Goal: Task Accomplishment & Management: Complete application form

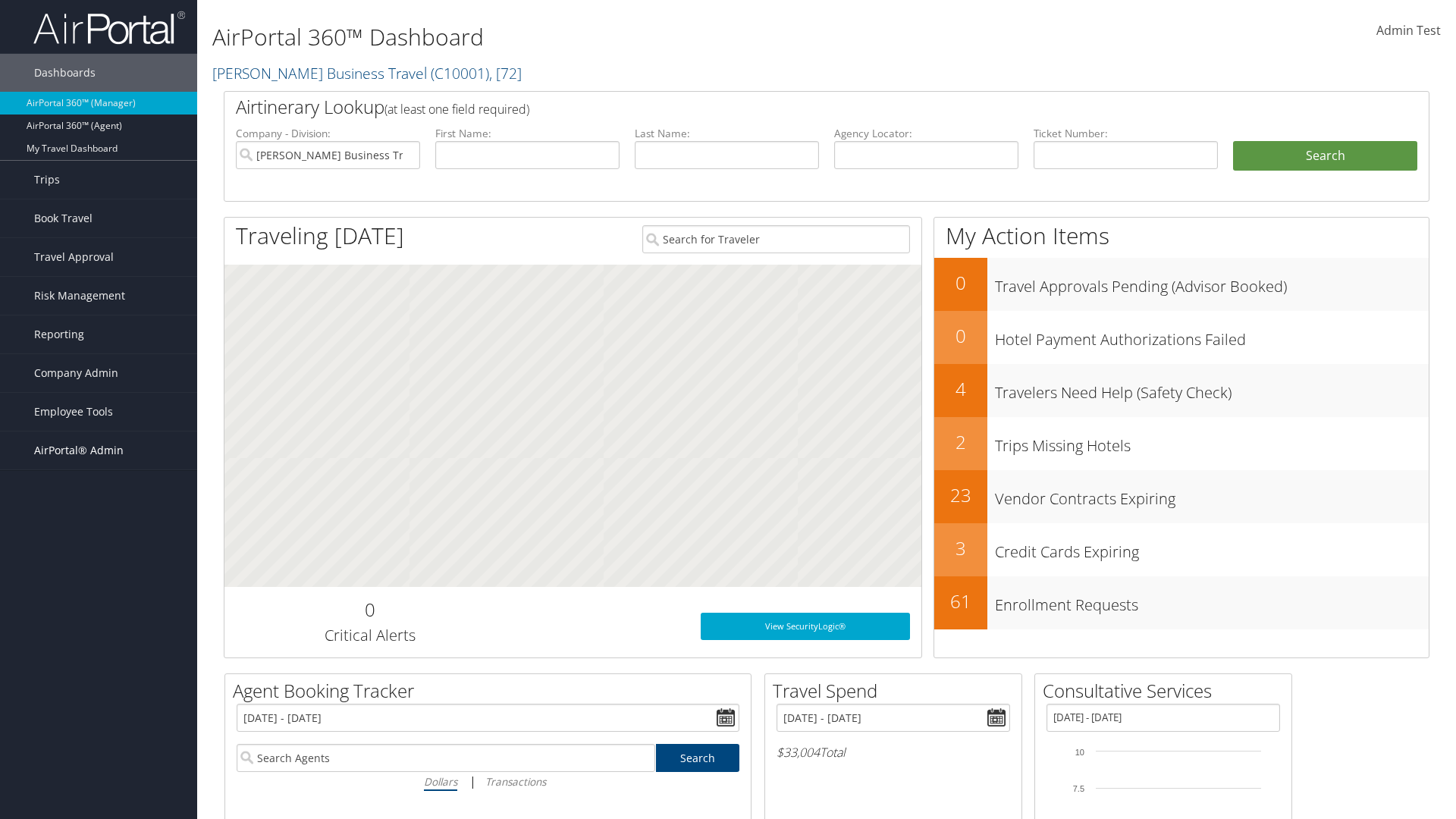
click at [98, 451] on span "AirPortal® Admin" at bounding box center [79, 450] width 90 height 38
click at [98, 549] on link "Service Profiles" at bounding box center [98, 549] width 197 height 23
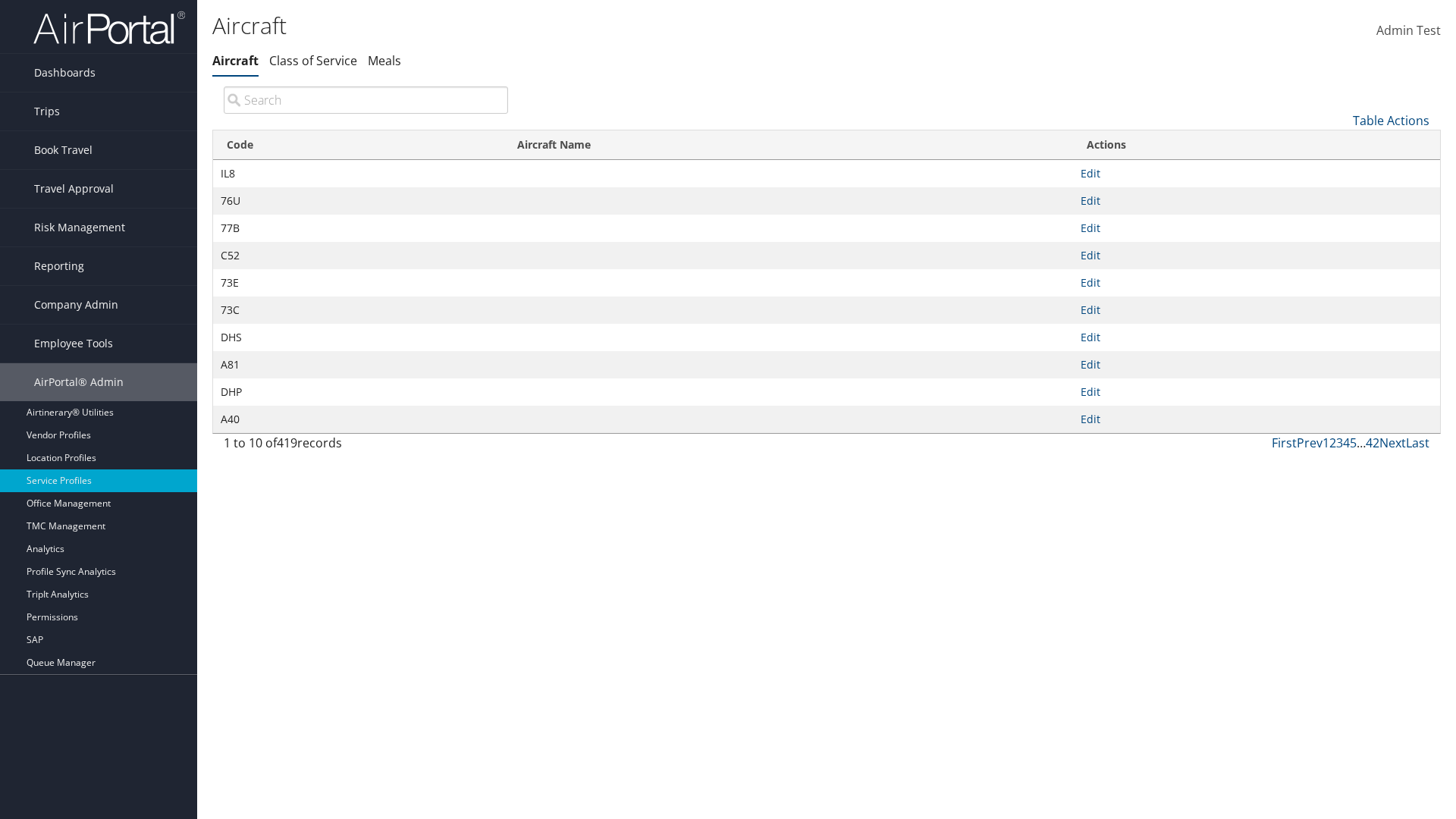
click at [1391, 119] on link "Table Actions" at bounding box center [1391, 121] width 76 height 17
click at [1340, 143] on link "New Record" at bounding box center [1340, 144] width 199 height 25
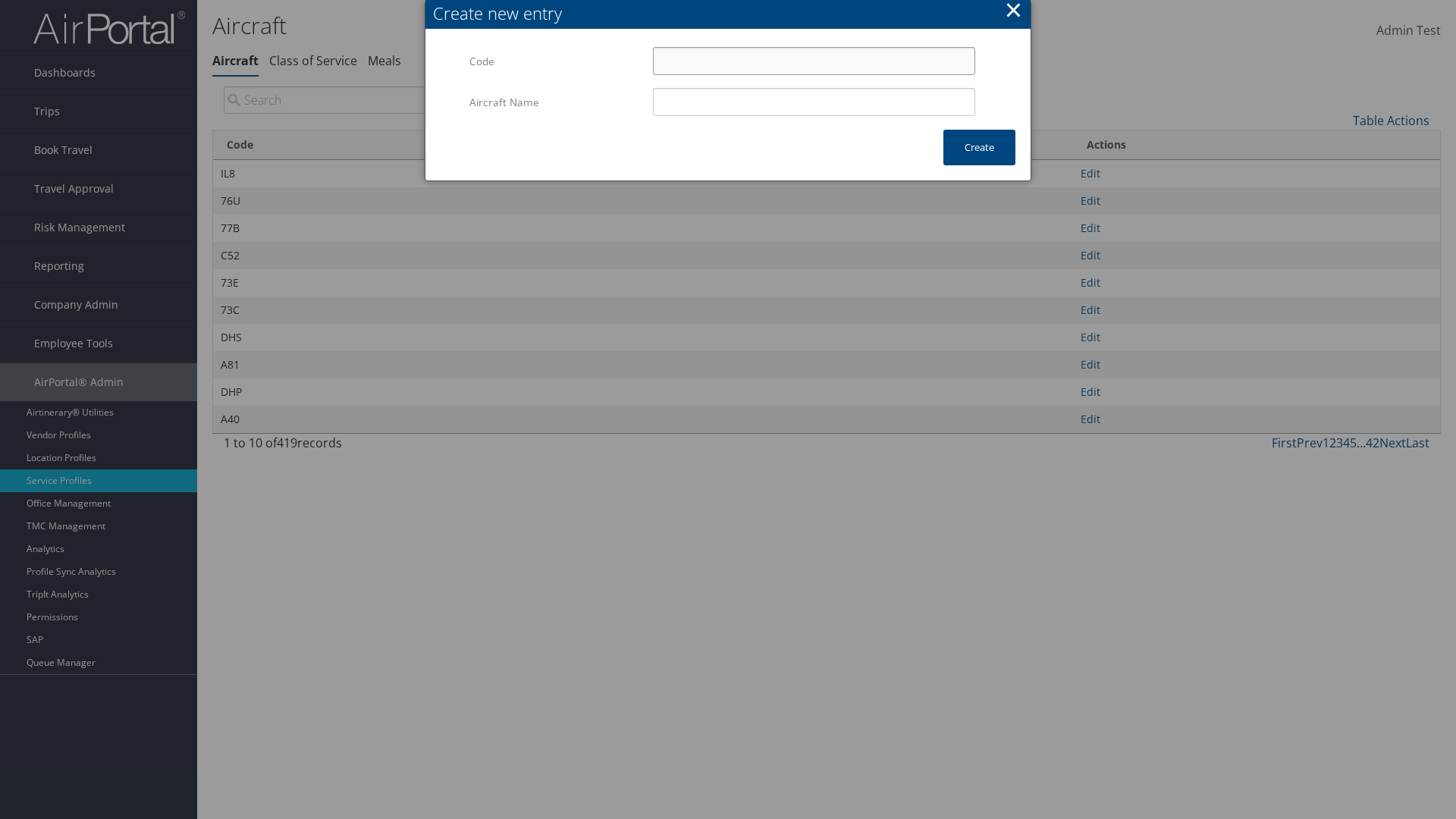
click at [814, 61] on input "Code" at bounding box center [814, 61] width 323 height 28
type input "-4"
click at [814, 102] on input "Aircraft Name" at bounding box center [814, 102] width 323 height 28
type input "Test"
type input "-4"
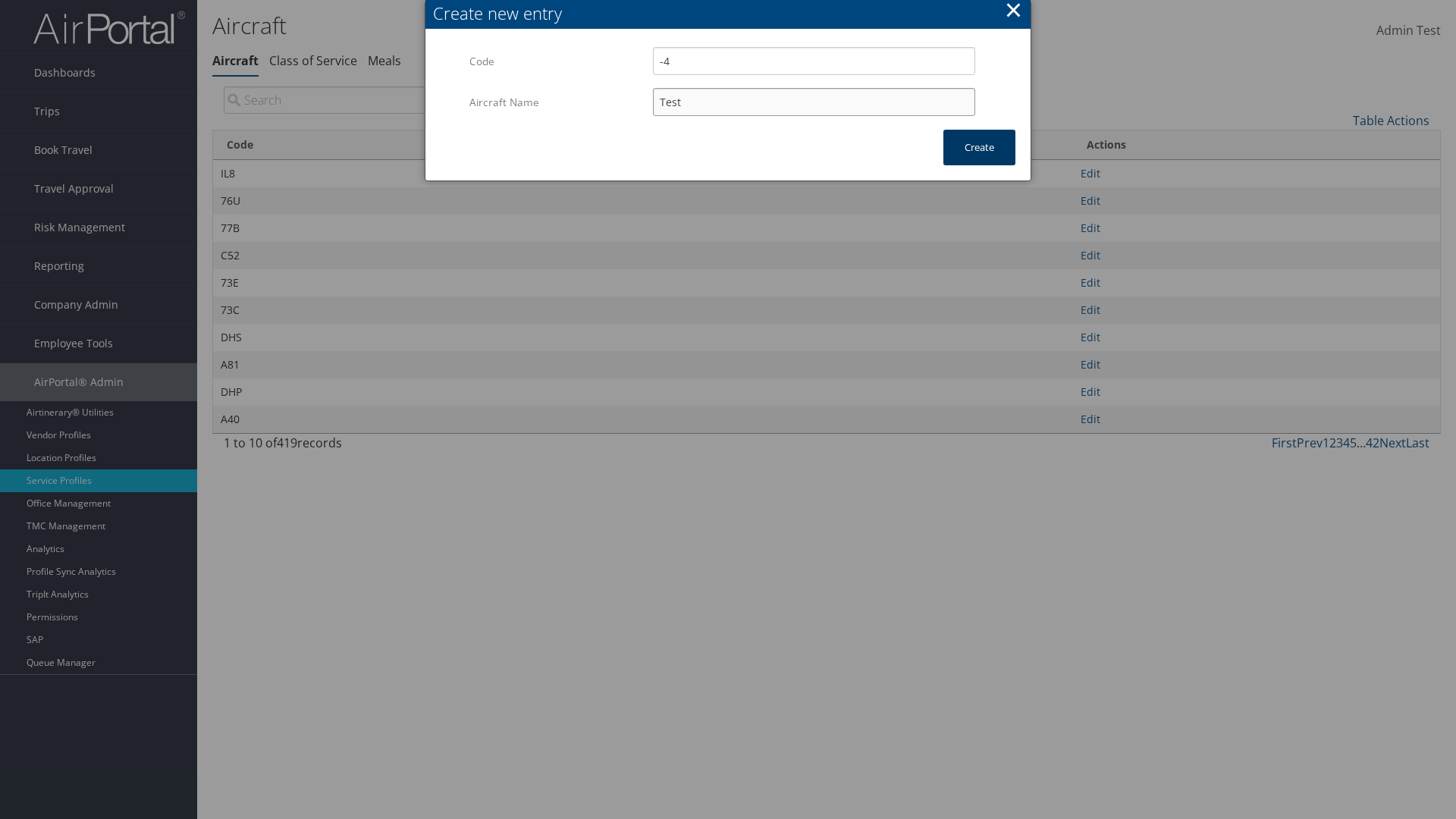
type input "Test"
click at [979, 147] on button "Create" at bounding box center [979, 147] width 72 height 36
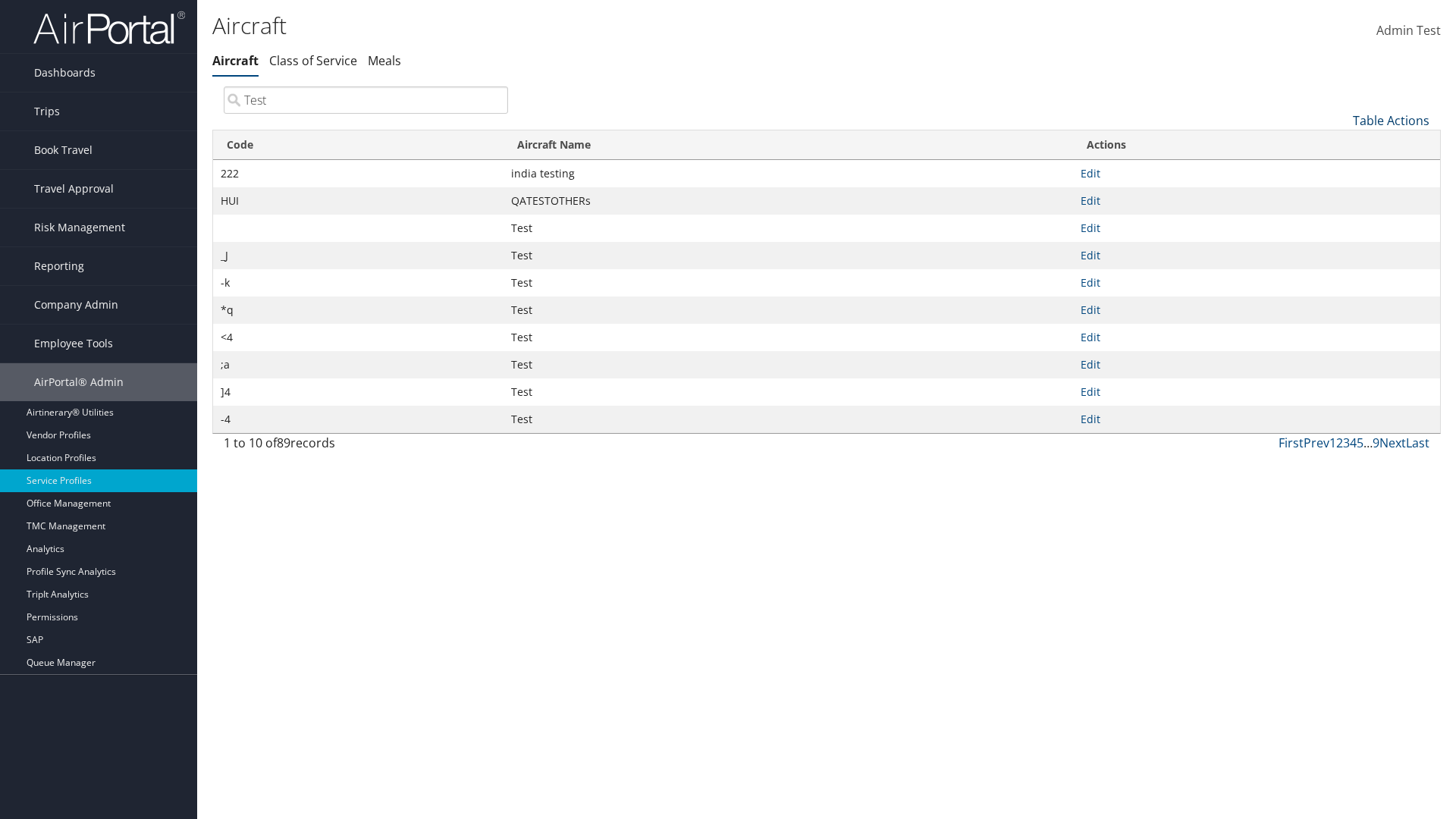
type input "Test"
click at [1391, 119] on link "Table Actions" at bounding box center [1391, 121] width 76 height 17
click at [1340, 145] on link "Code" at bounding box center [1340, 146] width 199 height 25
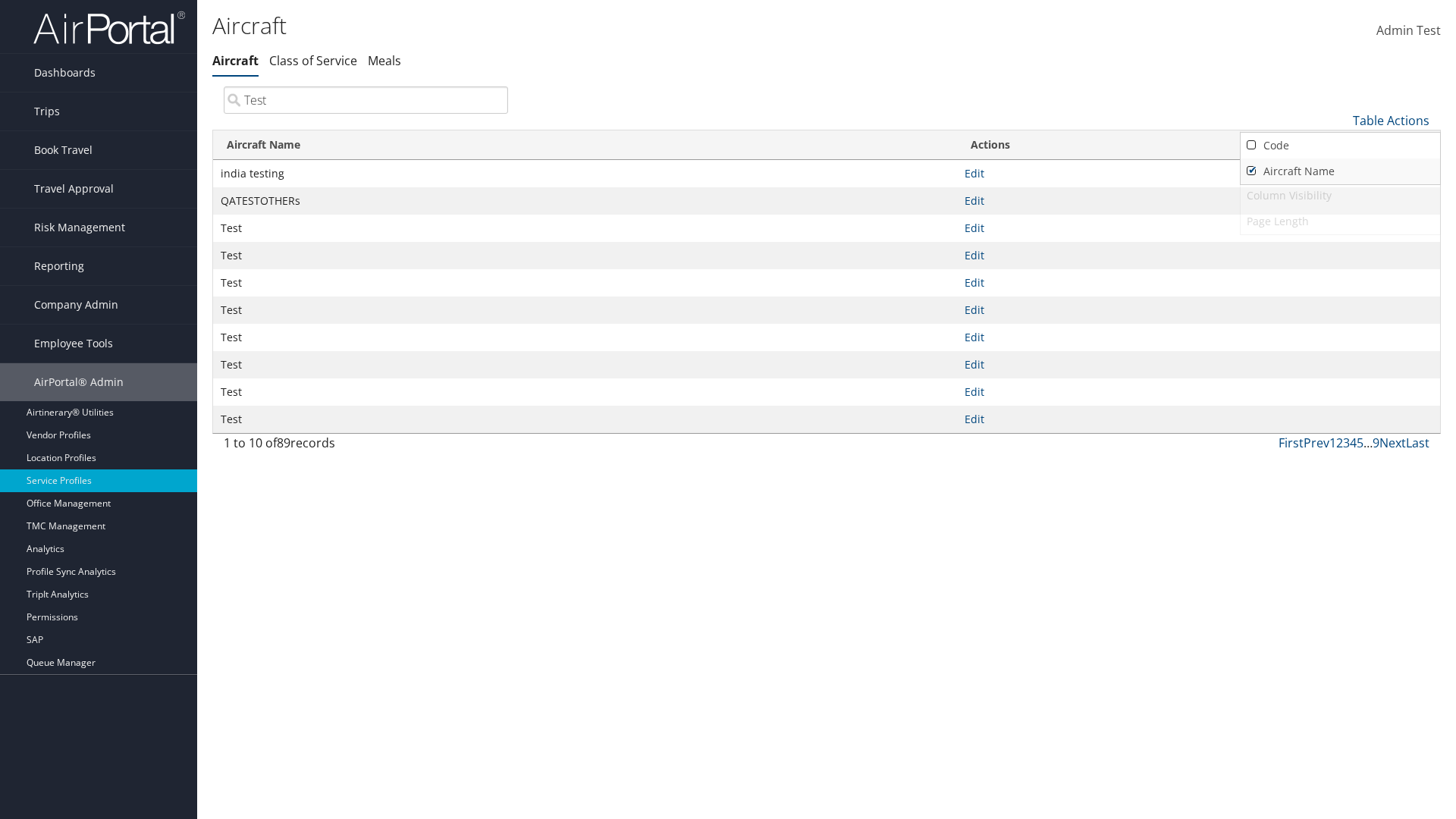
click at [1340, 170] on link "Aircraft Name" at bounding box center [1340, 171] width 199 height 25
click at [728, 410] on div at bounding box center [728, 409] width 1456 height 819
click at [1391, 119] on link "Table Actions" at bounding box center [1391, 121] width 76 height 17
click at [1340, 195] on link "Column Visibility" at bounding box center [1340, 196] width 199 height 25
click at [1340, 145] on link "Code" at bounding box center [1340, 146] width 199 height 25
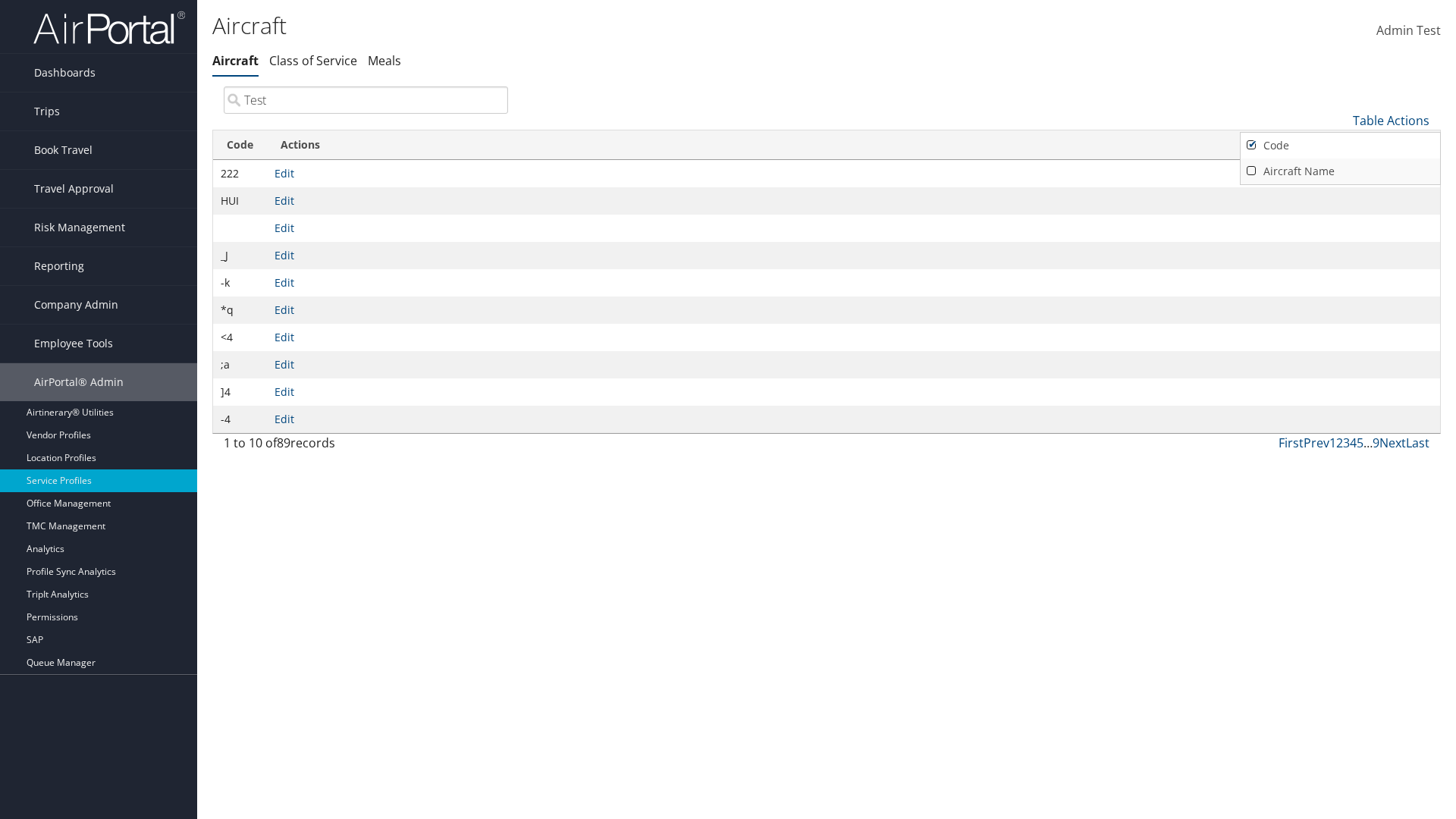
click at [1340, 170] on link "Aircraft Name" at bounding box center [1340, 171] width 199 height 25
